Goal: Communication & Community: Answer question/provide support

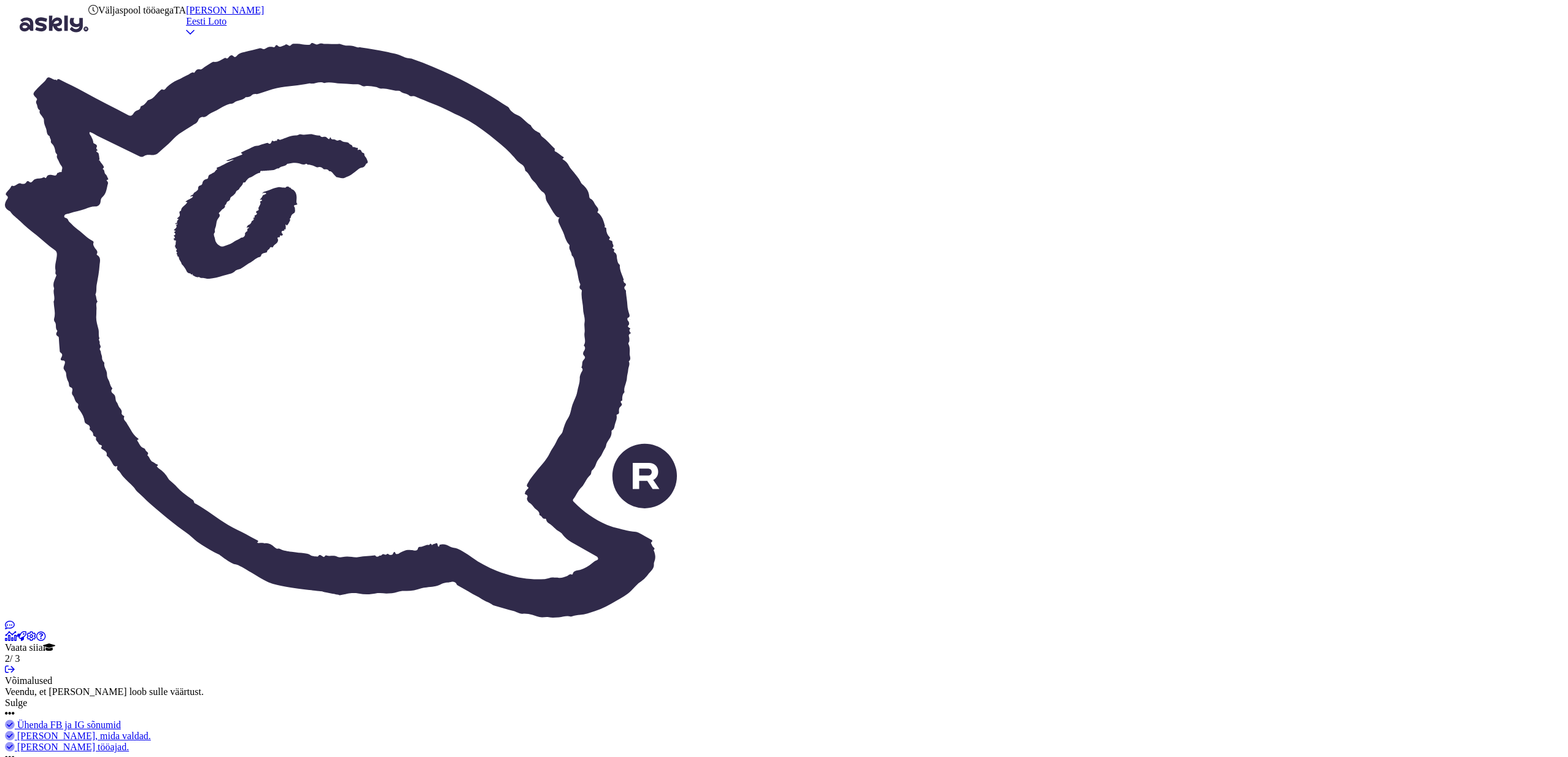
scroll to position [2389, 0]
drag, startPoint x: 1495, startPoint y: 268, endPoint x: 1387, endPoint y: 268, distance: 108.0
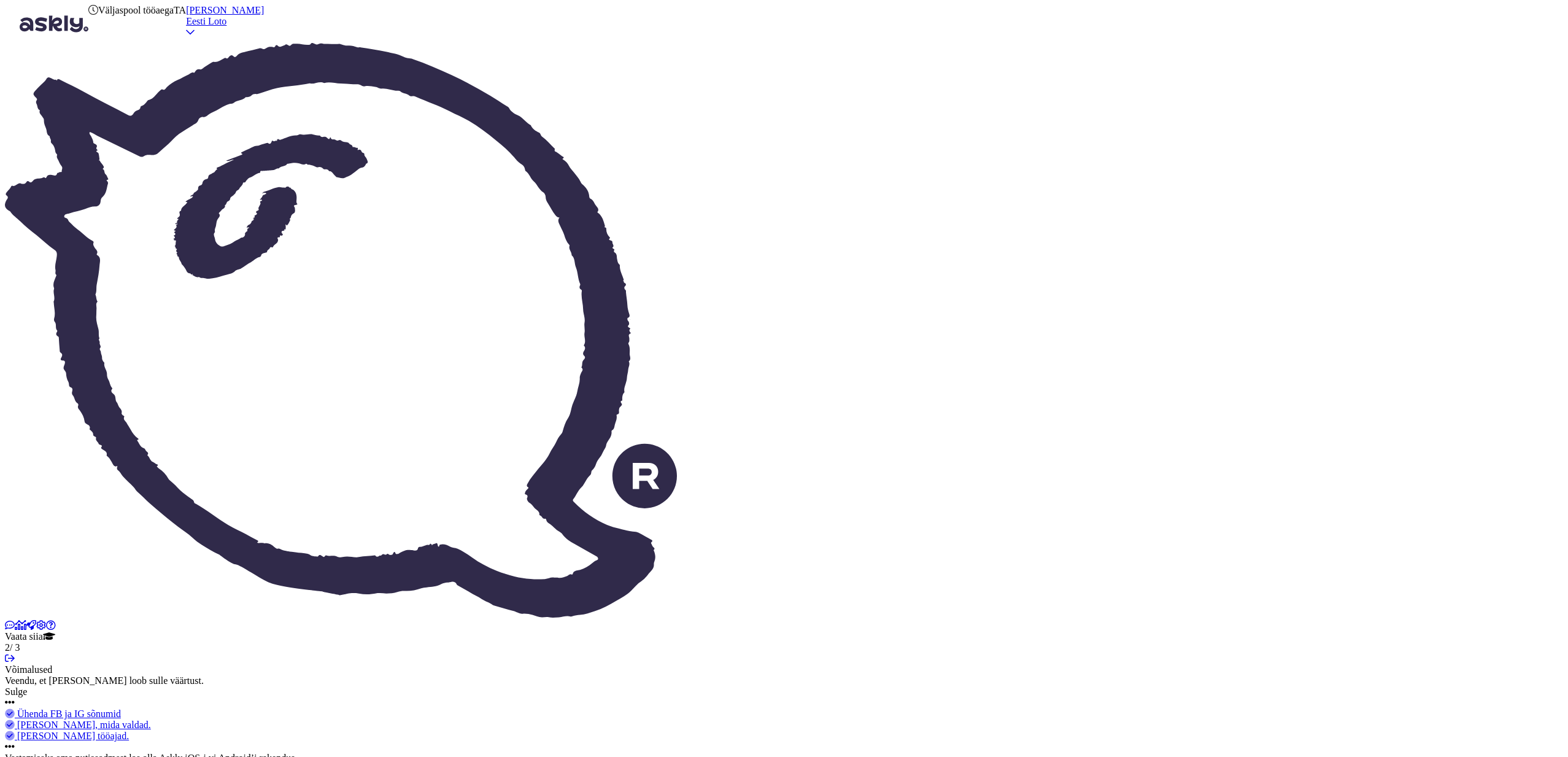
copy p "[EMAIL_ADDRESS][DOMAIN_NAME]"
paste textarea "Kahjuks Teie makse ebaõnnestus tehnilise [PERSON_NAME] tõttu. Kontrollisime mak…"
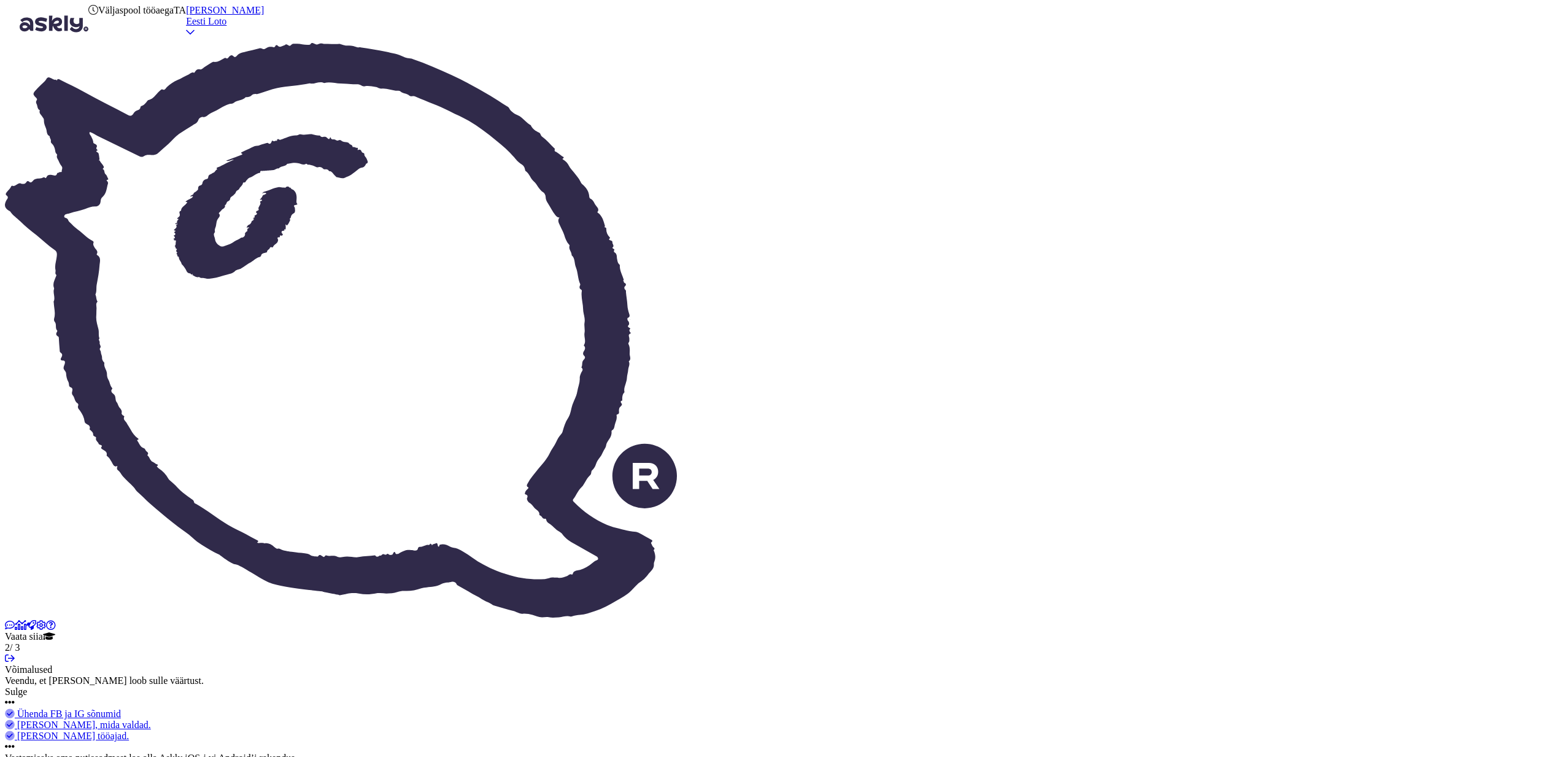
type textarea "Tere. Kahjuks Teie makse ebaõnnestus tehnilise [PERSON_NAME] tõttu. Kontrollisi…"
type input "õ"
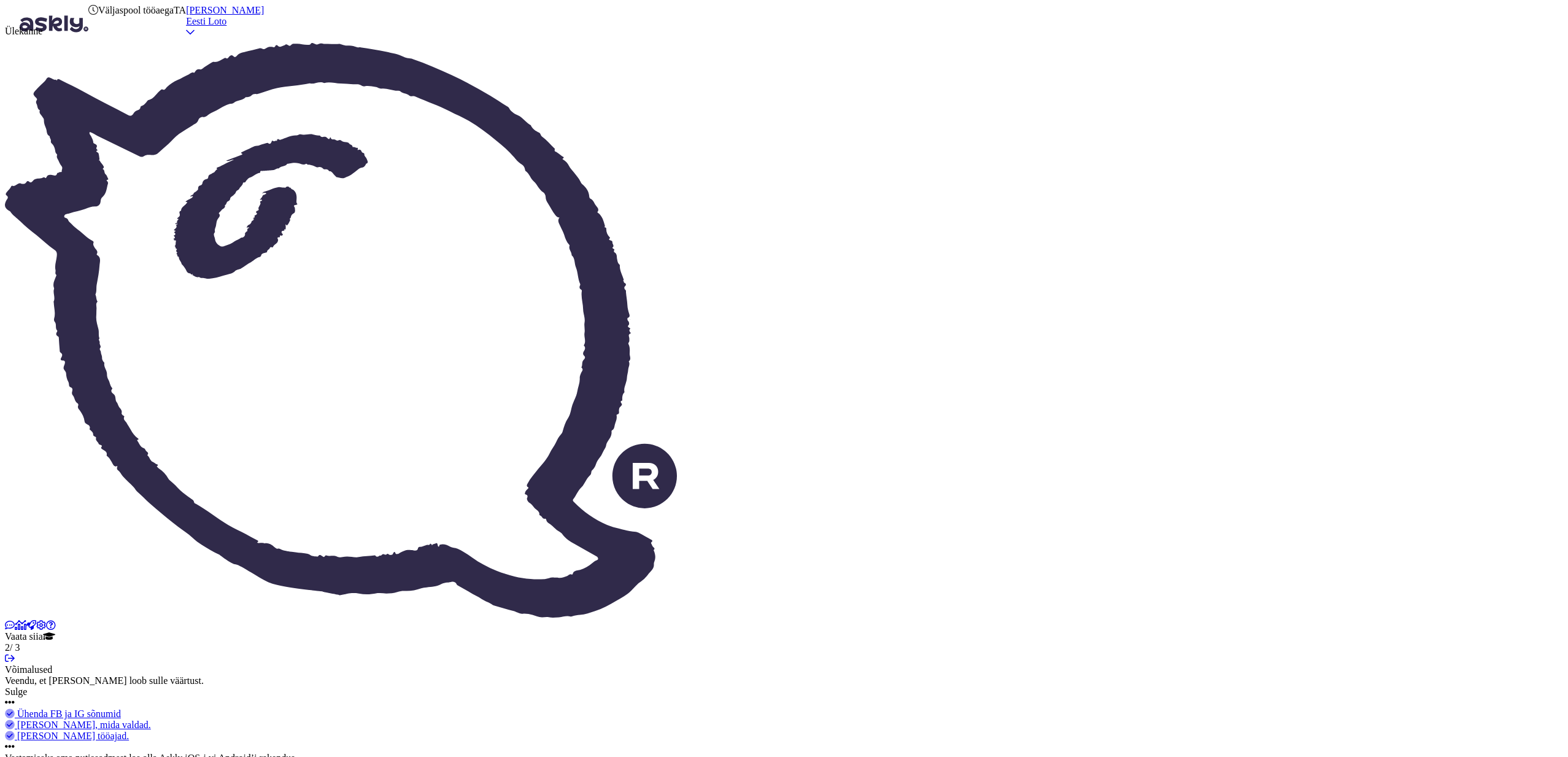
type input "üleka"
click at [42, 36] on span "Ülekanne" at bounding box center [24, 31] width 37 height 11
